Goal: Task Accomplishment & Management: Use online tool/utility

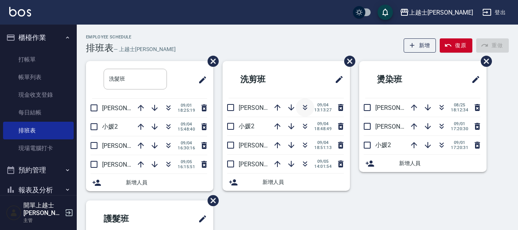
click at [309, 109] on icon "button" at bounding box center [304, 107] width 9 height 9
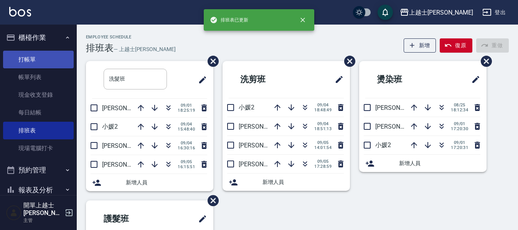
click at [19, 64] on link "打帳單" at bounding box center [38, 60] width 71 height 18
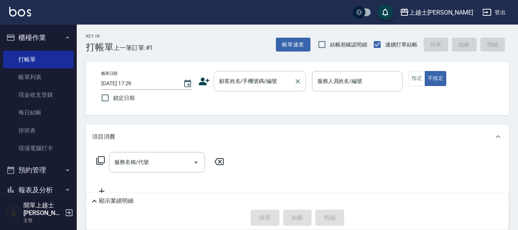
click at [246, 87] on input "顧客姓名/手機號碼/編號" at bounding box center [254, 80] width 74 height 13
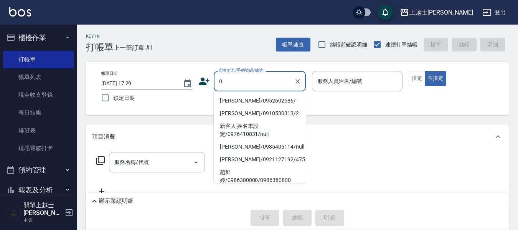
type input "0"
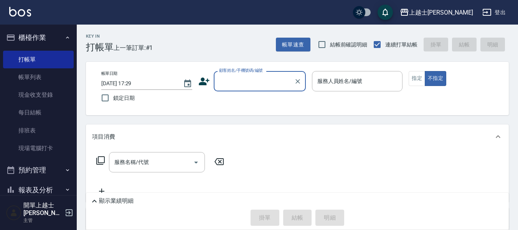
click at [239, 82] on input "顧客姓名/手機號碼/編號" at bounding box center [254, 80] width 74 height 13
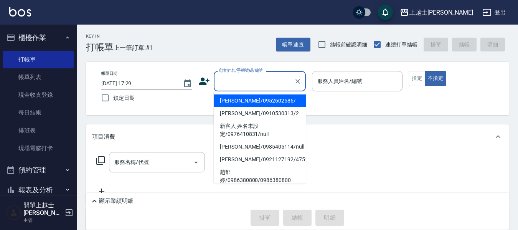
click at [235, 97] on li "[PERSON_NAME]/0952602586/" at bounding box center [260, 100] width 92 height 13
type input "[PERSON_NAME]/0952602586/"
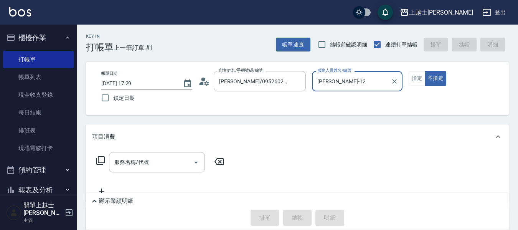
type input "[PERSON_NAME]-12"
click at [424, 71] on button "不指定" at bounding box center [434, 78] width 21 height 15
type button "false"
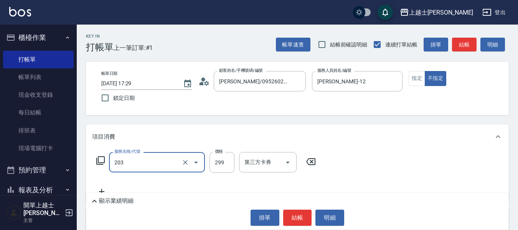
type input "B級洗+剪(203)"
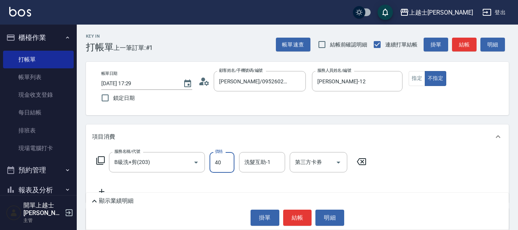
type input "400"
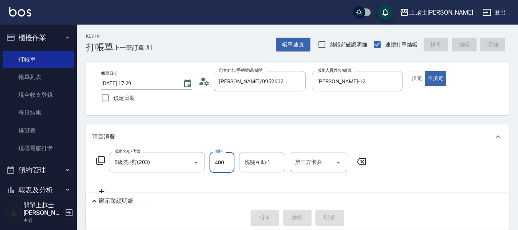
type input "[DATE] 17:52"
